Goal: Transaction & Acquisition: Subscribe to service/newsletter

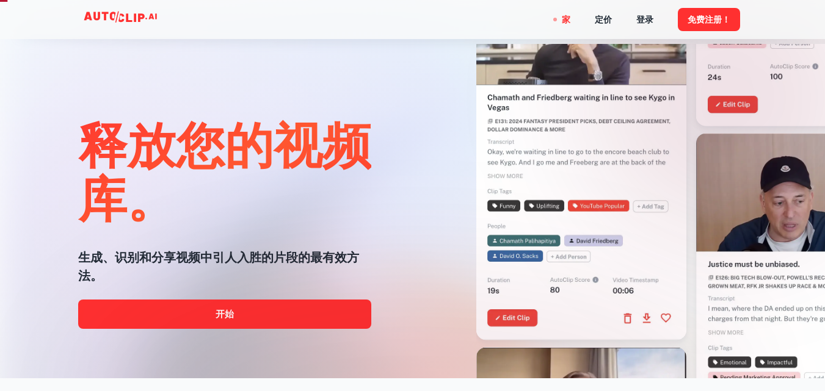
scroll to position [61, 0]
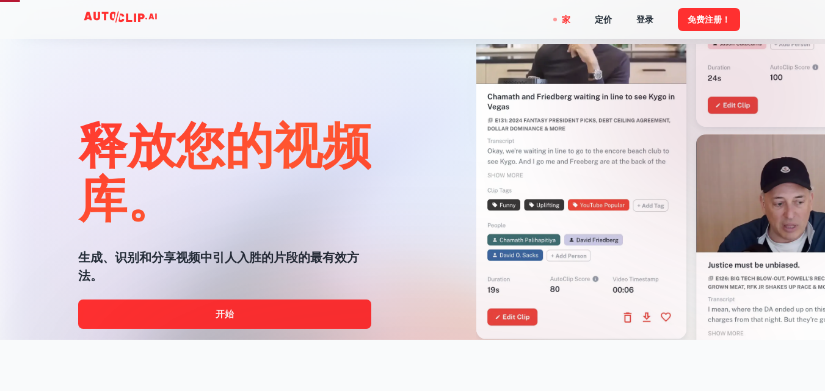
click at [255, 313] on div at bounding box center [412, 391] width 660 height 244
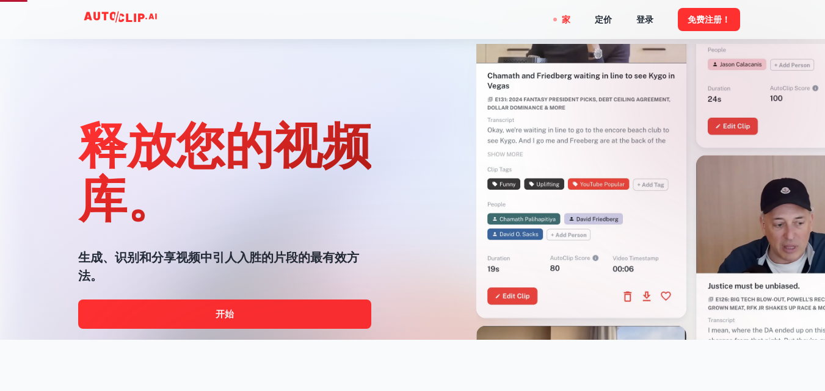
click at [225, 305] on div at bounding box center [412, 391] width 660 height 244
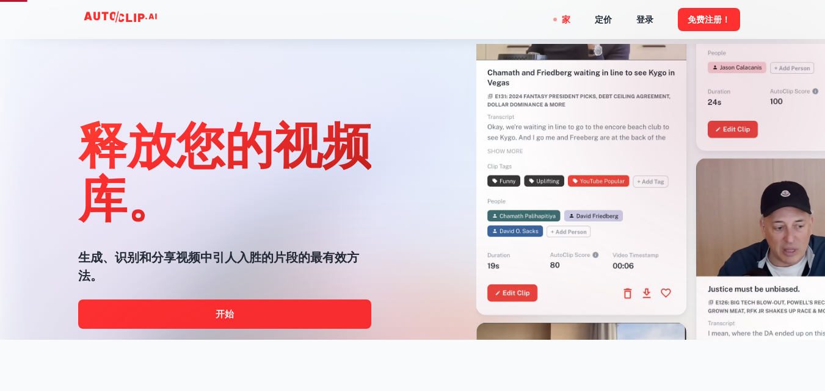
click at [221, 312] on div at bounding box center [412, 391] width 660 height 244
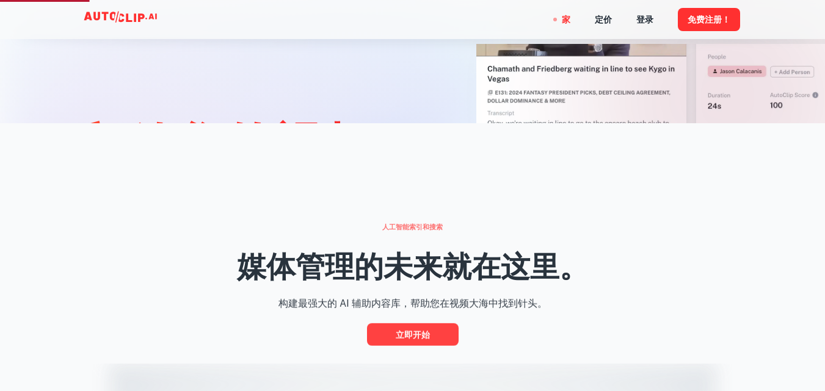
scroll to position [305, 0]
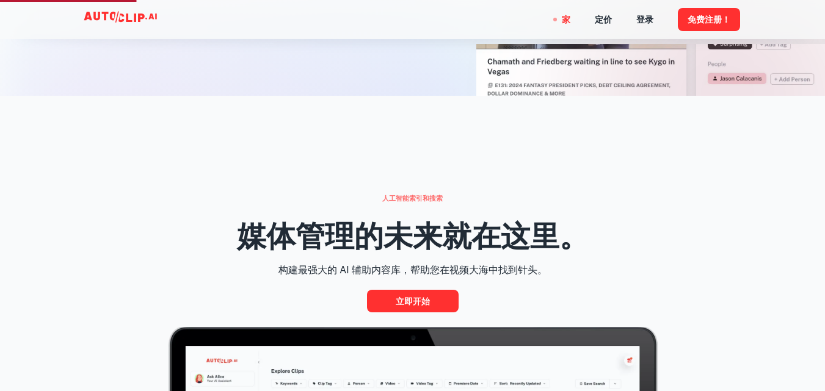
click at [411, 304] on font "立即开始" at bounding box center [413, 302] width 34 height 10
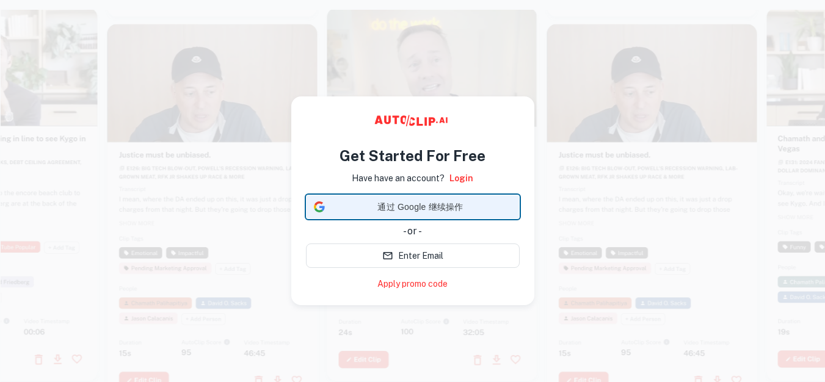
click at [424, 215] on div "通过 Google 继续操作 通过 Google 继续操作。在新标签页中打开" at bounding box center [413, 206] width 198 height 23
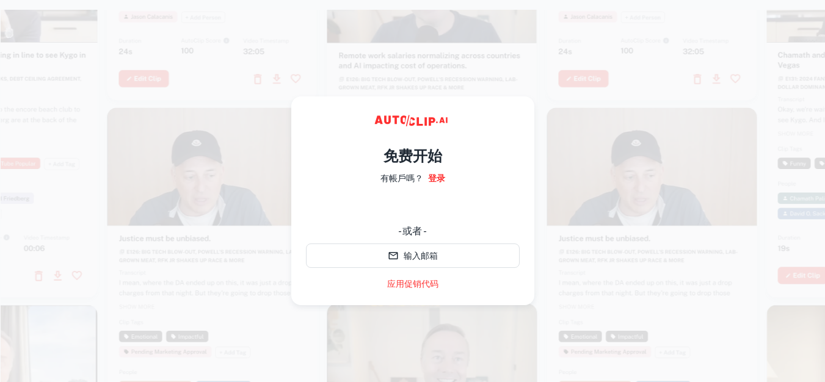
click at [409, 225] on font "- 或者 -" at bounding box center [412, 231] width 29 height 12
